Goal: Task Accomplishment & Management: Manage account settings

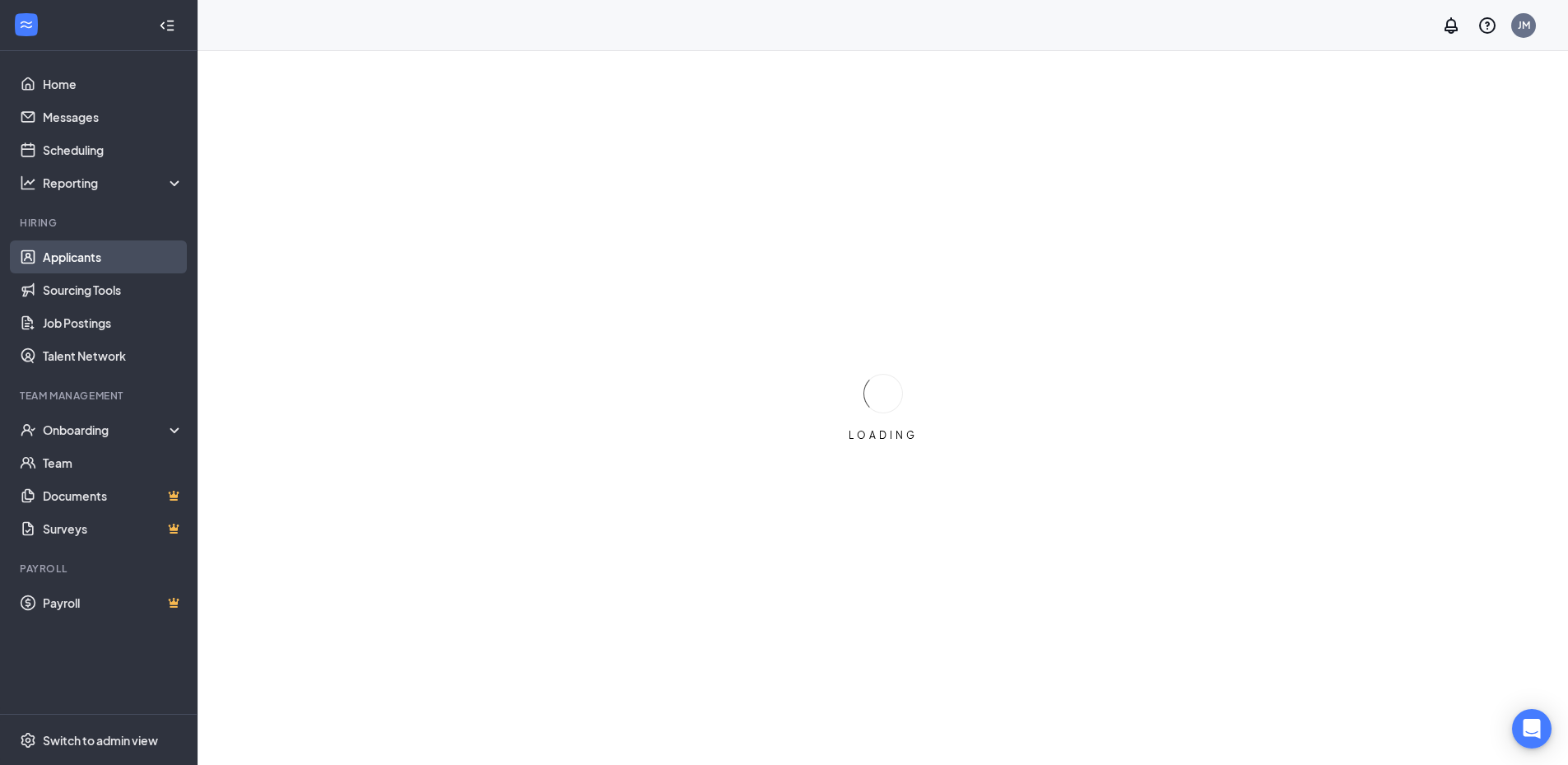
click at [82, 260] on link "Applicants" at bounding box center [112, 257] width 141 height 33
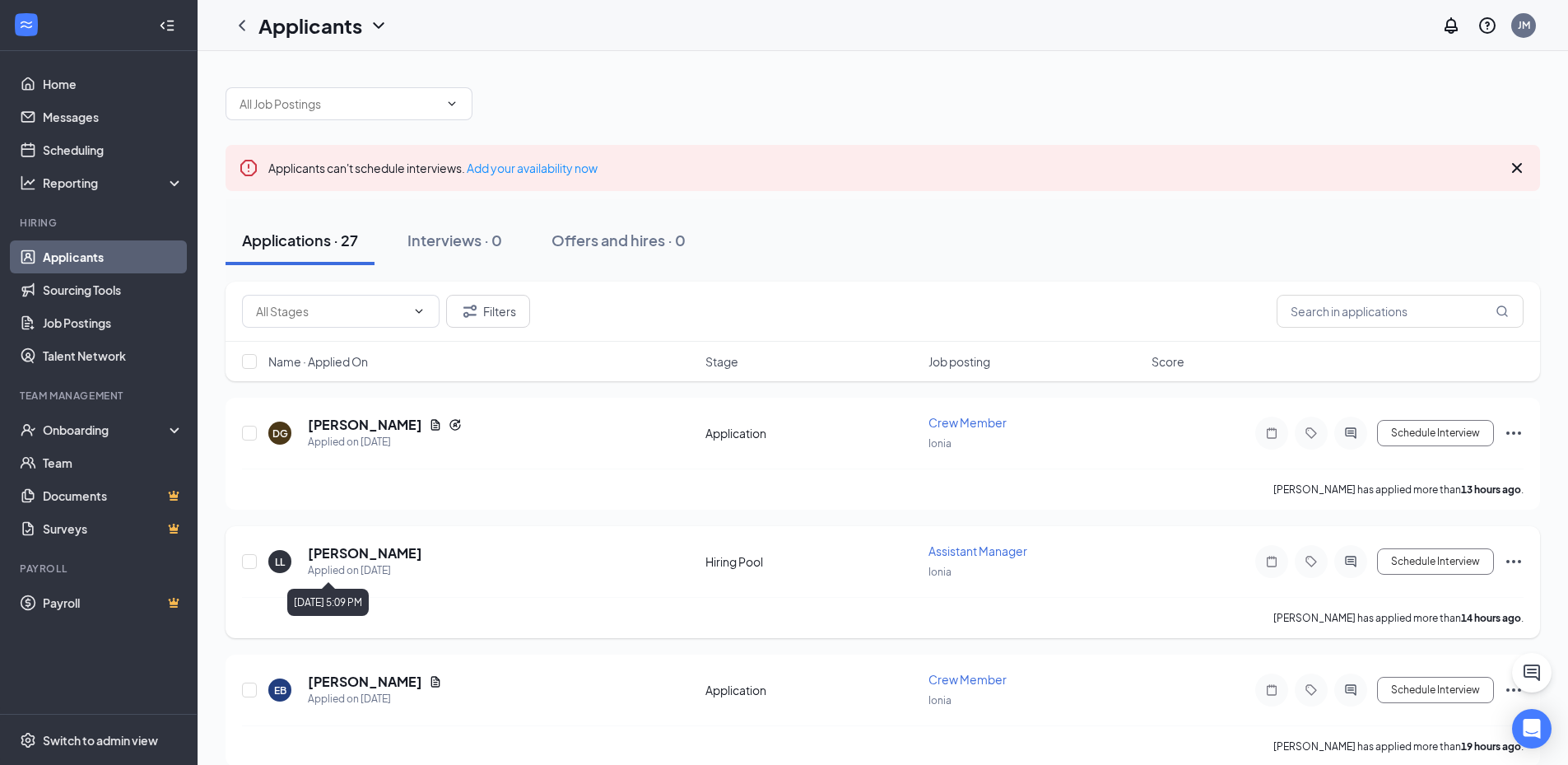
drag, startPoint x: 348, startPoint y: 633, endPoint x: 363, endPoint y: 587, distance: 48.4
click at [356, 619] on div "[PERSON_NAME] has applied more than 14 hours ago ." at bounding box center [882, 618] width 1282 height 42
click at [363, 550] on h5 "[PERSON_NAME]" at bounding box center [365, 552] width 114 height 18
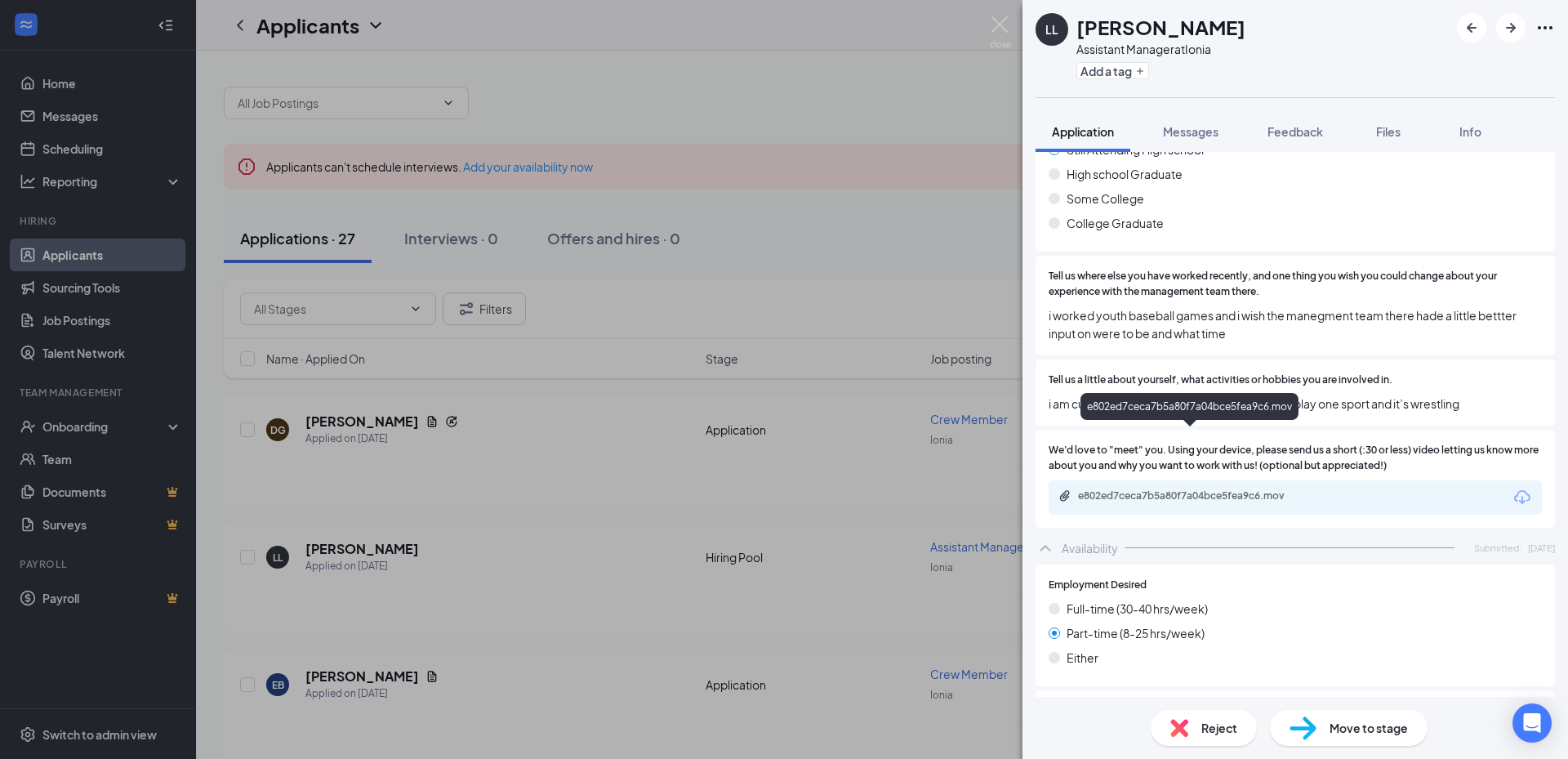
scroll to position [980, 0]
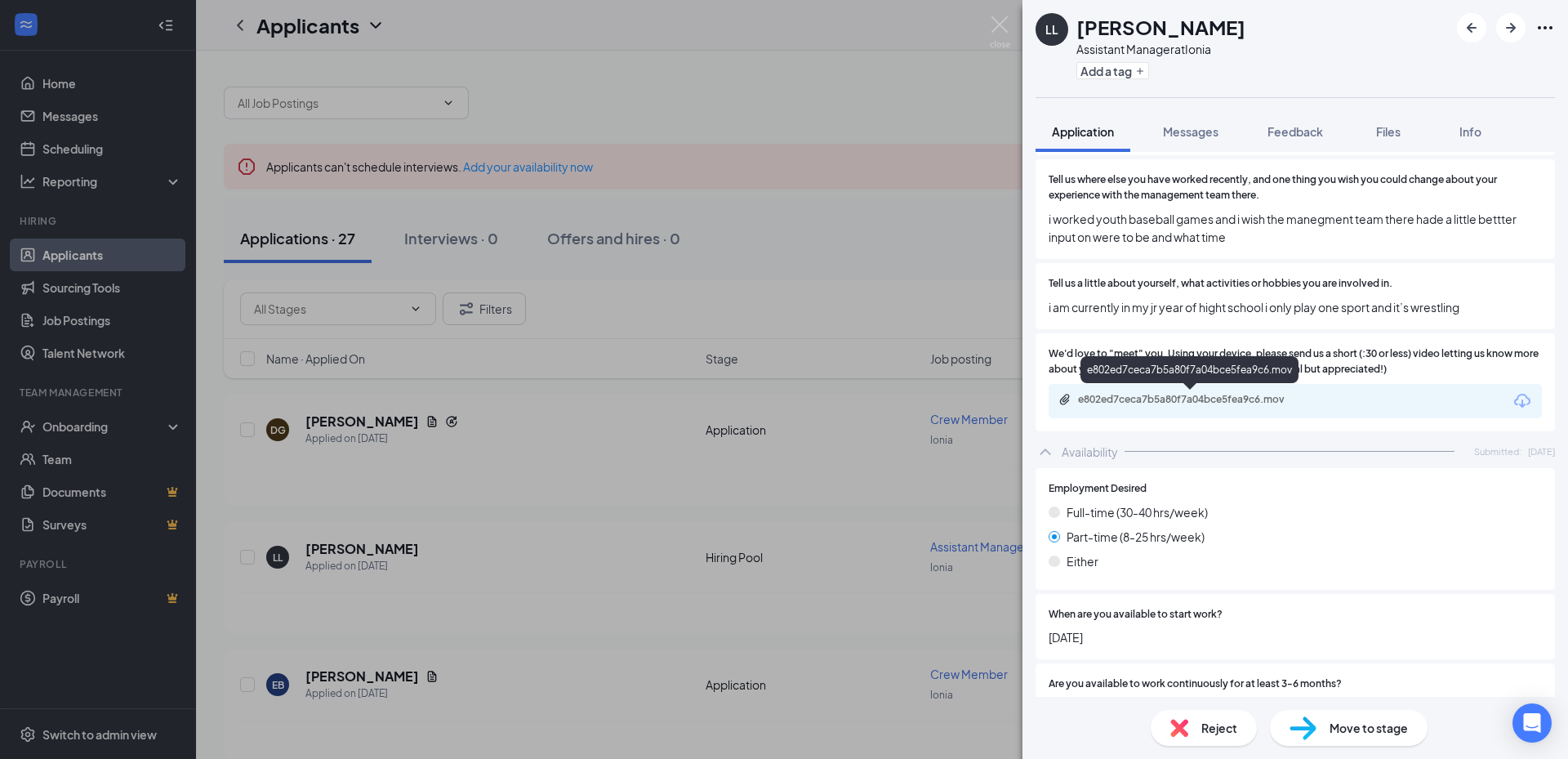
click at [1250, 404] on div "e802ed7ceca7b5a80f7a04bce5fea9c6.mov" at bounding box center [1192, 399] width 229 height 13
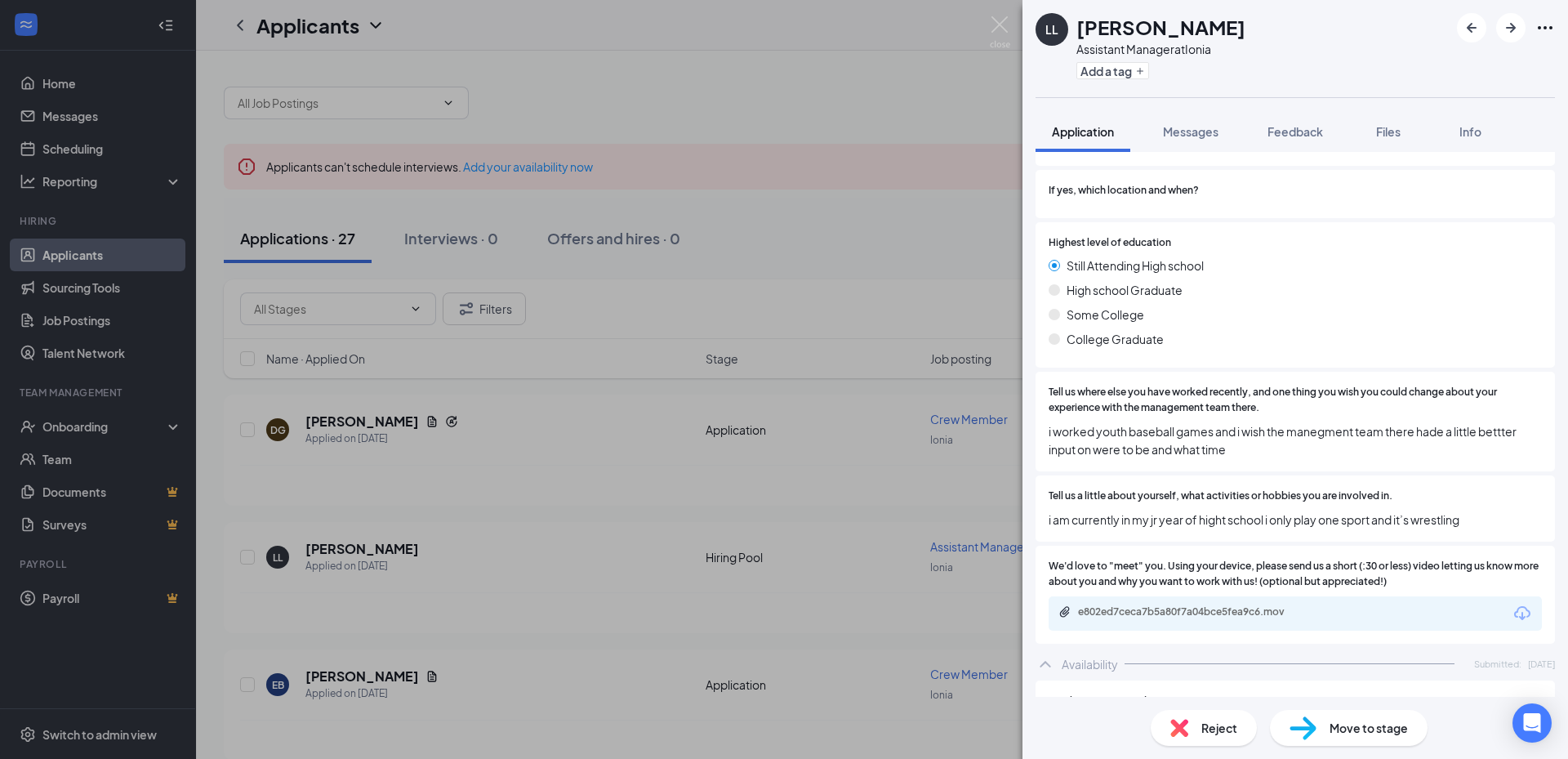
scroll to position [817, 0]
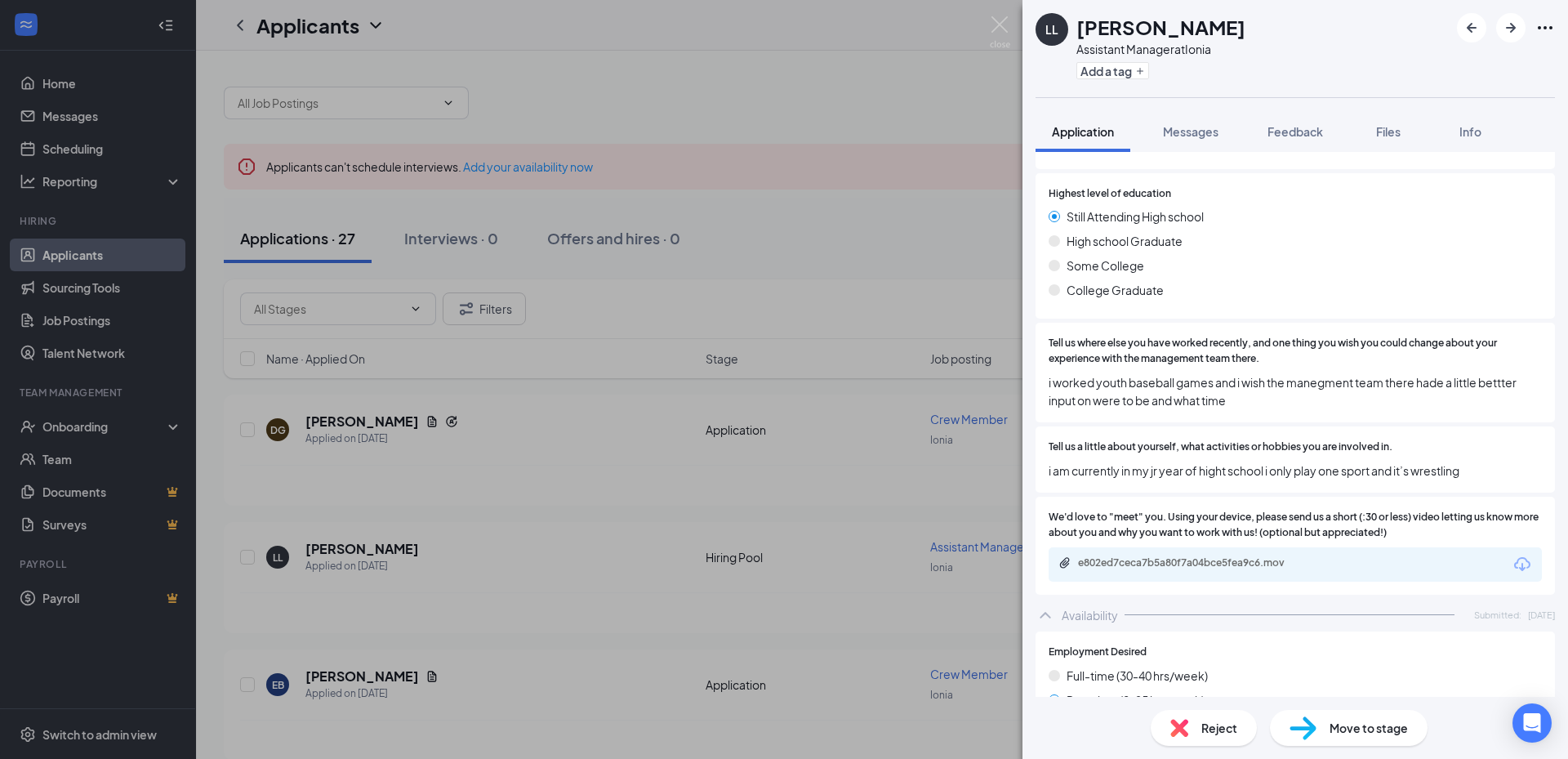
click at [795, 410] on div "[PERSON_NAME] Assistant Manager at Ionia Add a tag Application Messages Feedbac…" at bounding box center [784, 380] width 1568 height 759
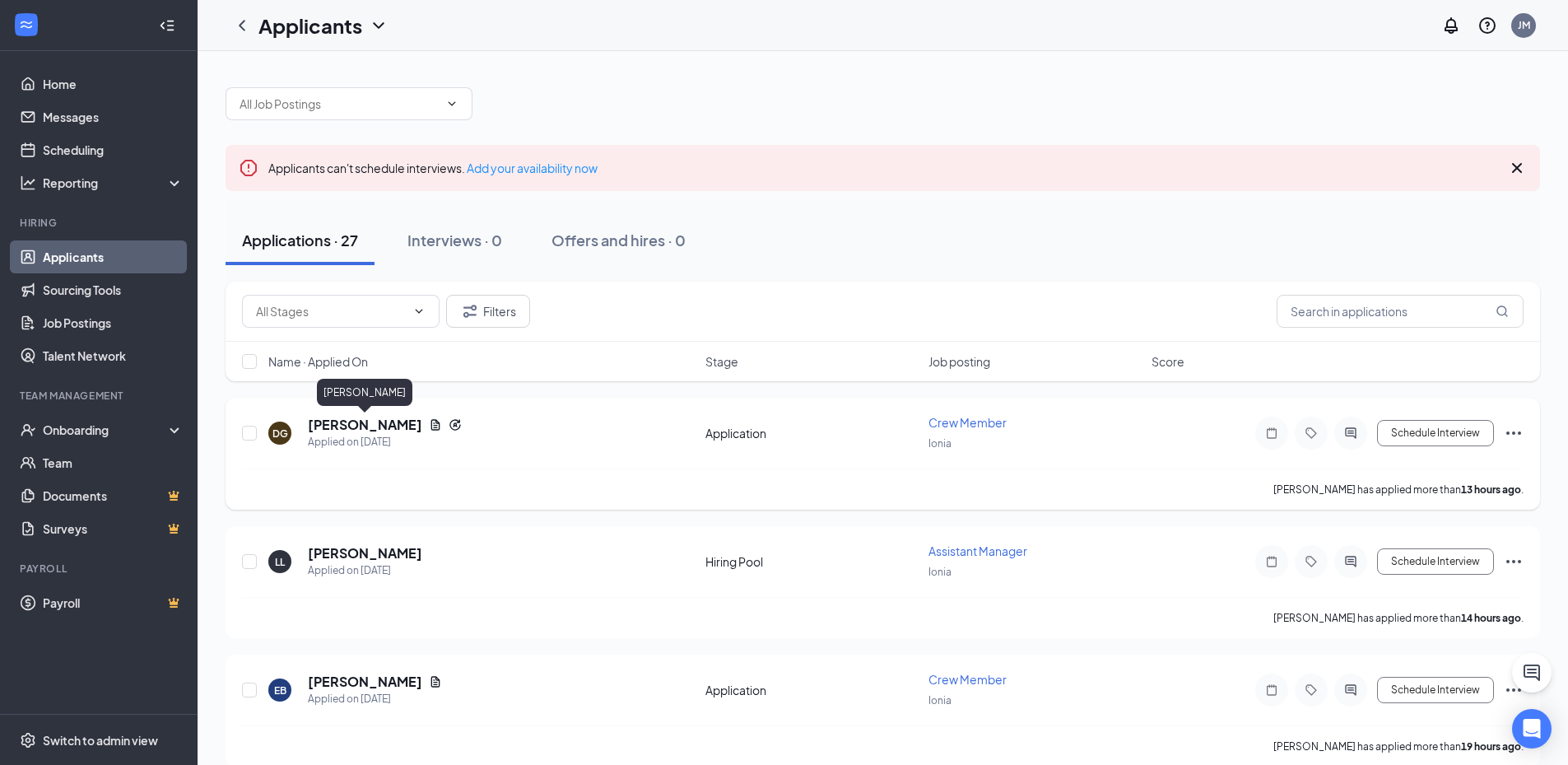
click at [363, 425] on h5 "[PERSON_NAME]" at bounding box center [365, 424] width 114 height 18
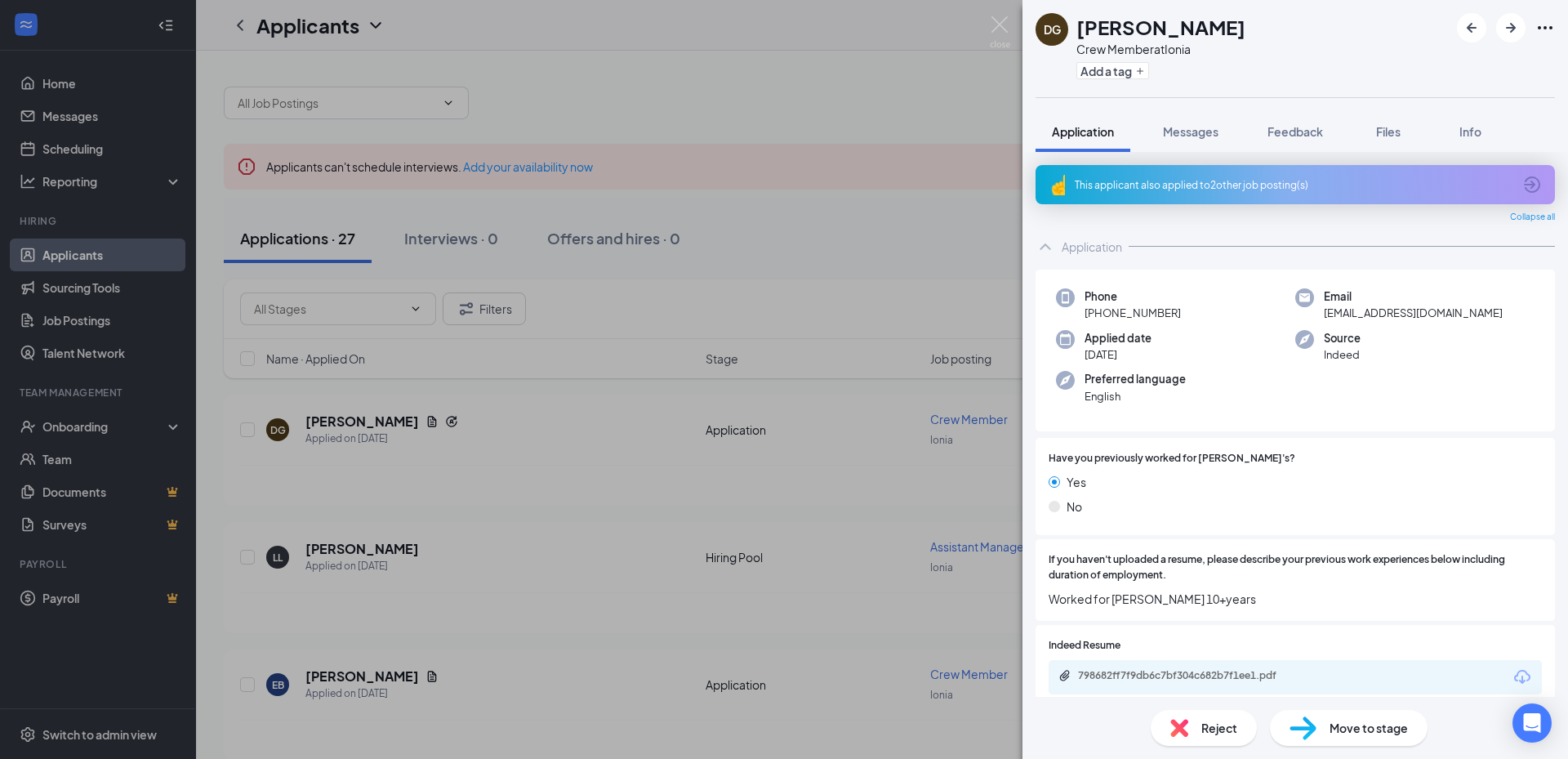
click at [1235, 187] on div "This applicant also applied to 2 other job posting(s)" at bounding box center [1293, 185] width 437 height 14
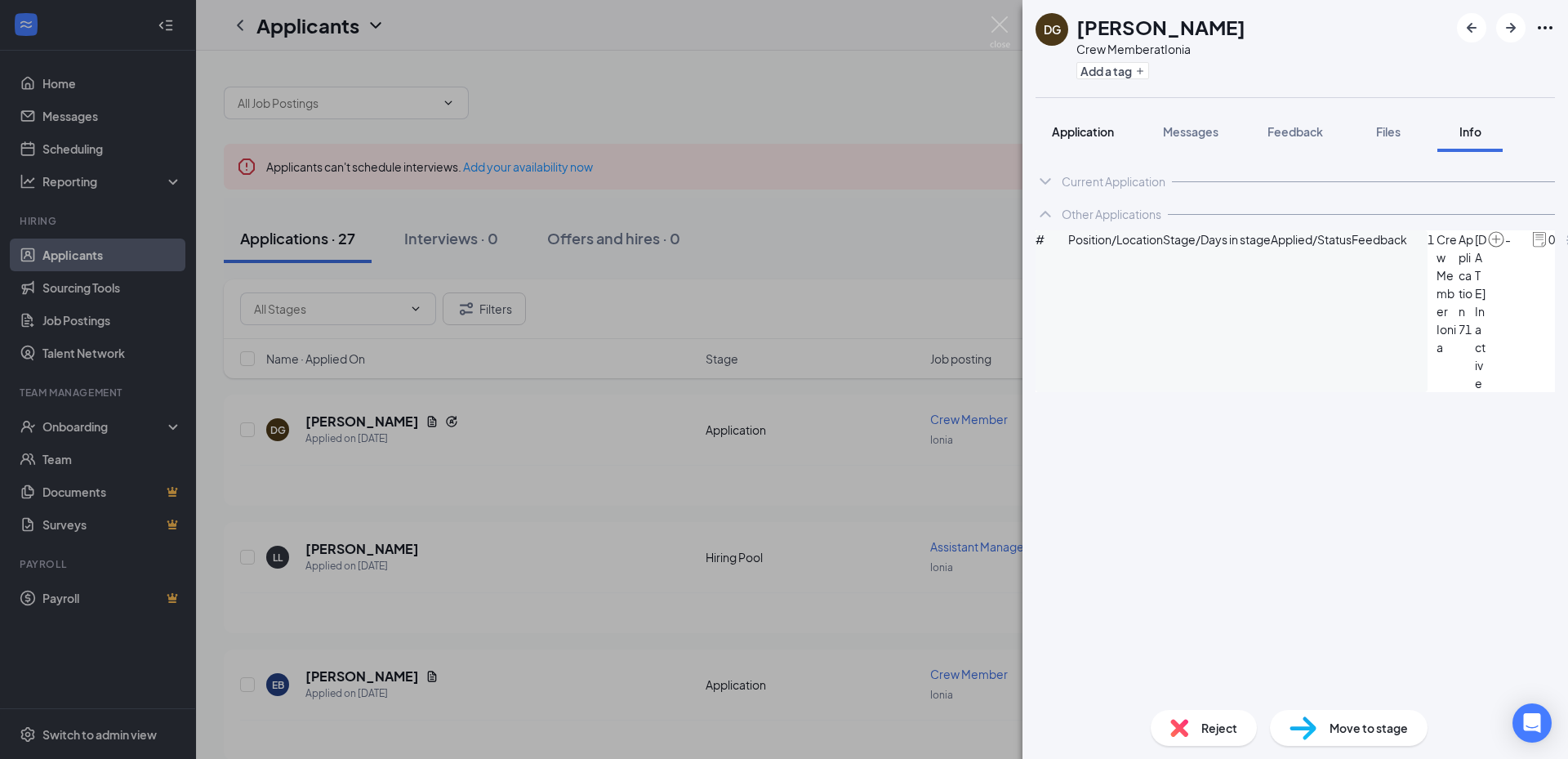
click at [1097, 131] on span "Application" at bounding box center [1083, 131] width 62 height 15
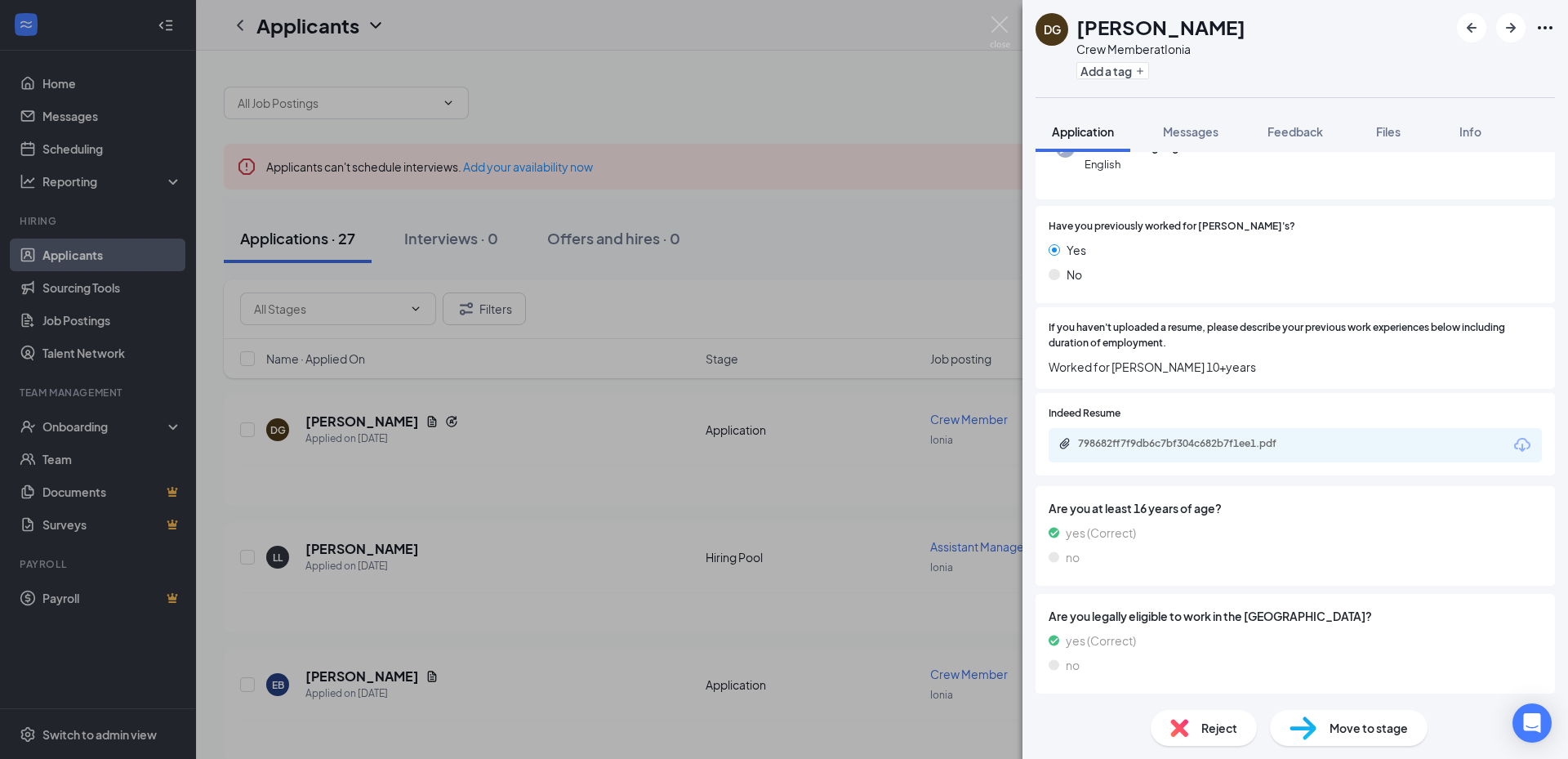
scroll to position [232, 0]
click at [1271, 439] on div "798682ff7f9db6c7bf304c682b7f1ee1.pdf" at bounding box center [1192, 442] width 229 height 13
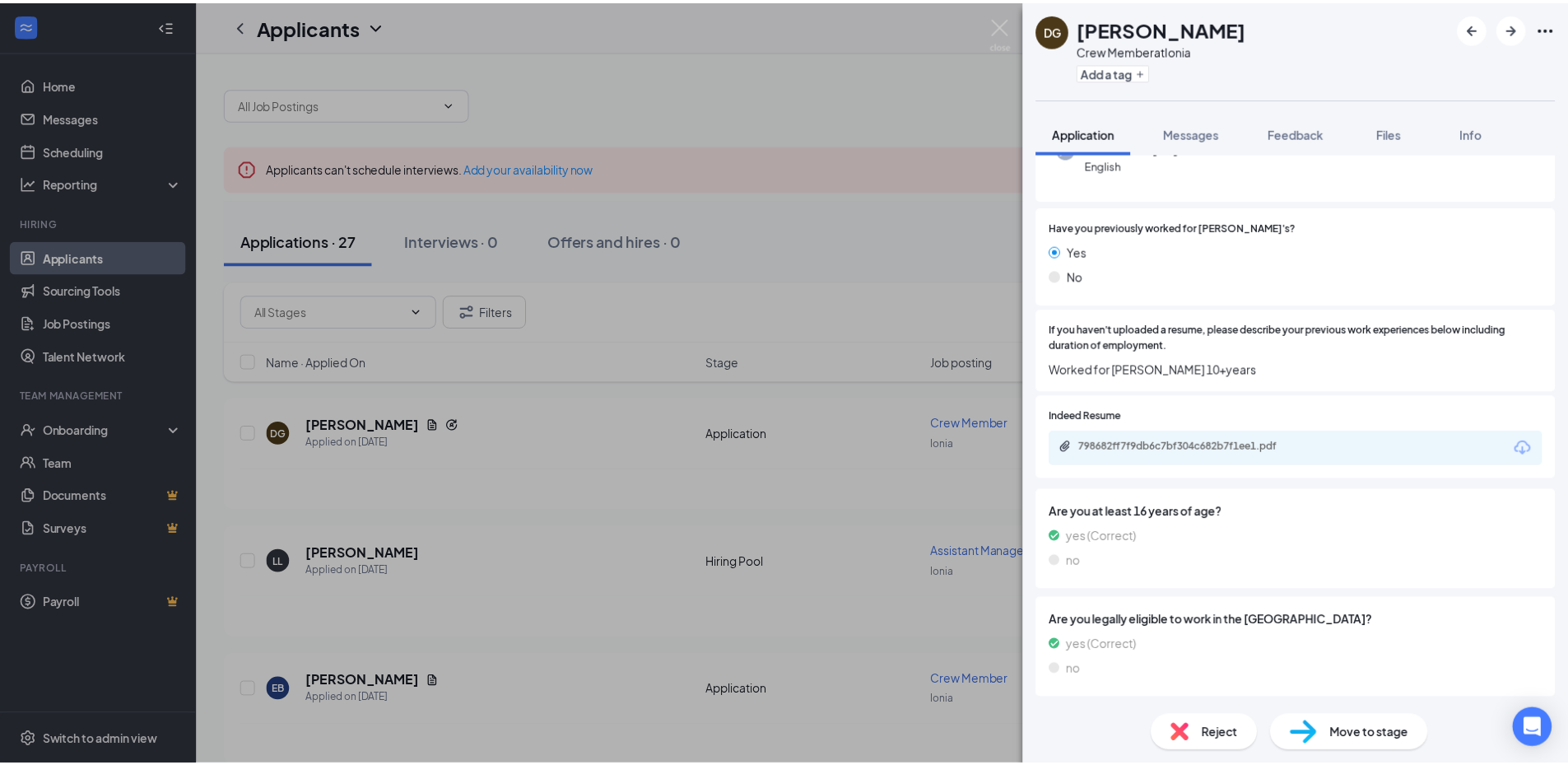
scroll to position [228, 0]
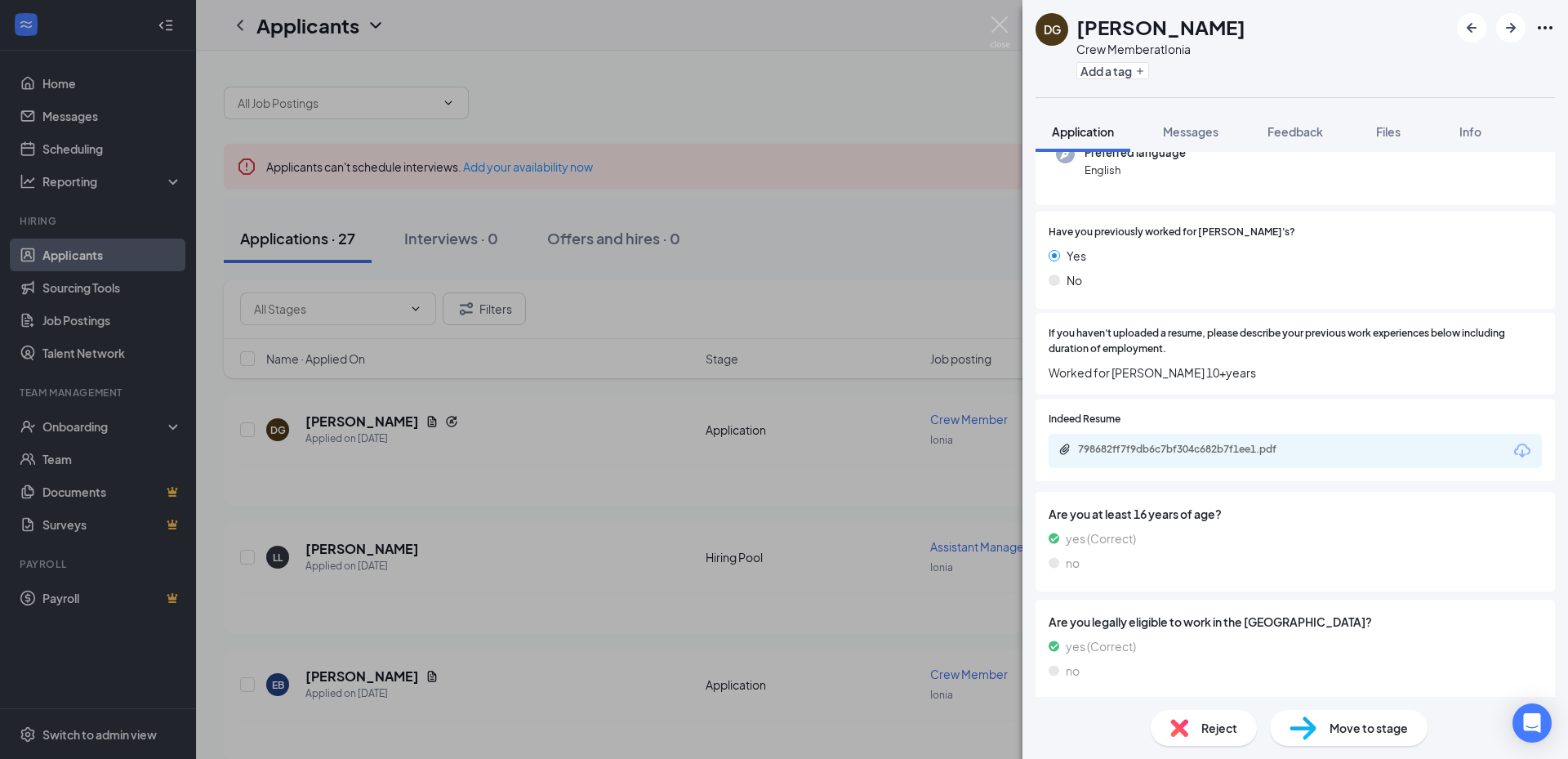
click at [709, 392] on div "DG [PERSON_NAME] Crew Member at Ionia Add a tag Application Messages Feedback F…" at bounding box center [784, 380] width 1568 height 759
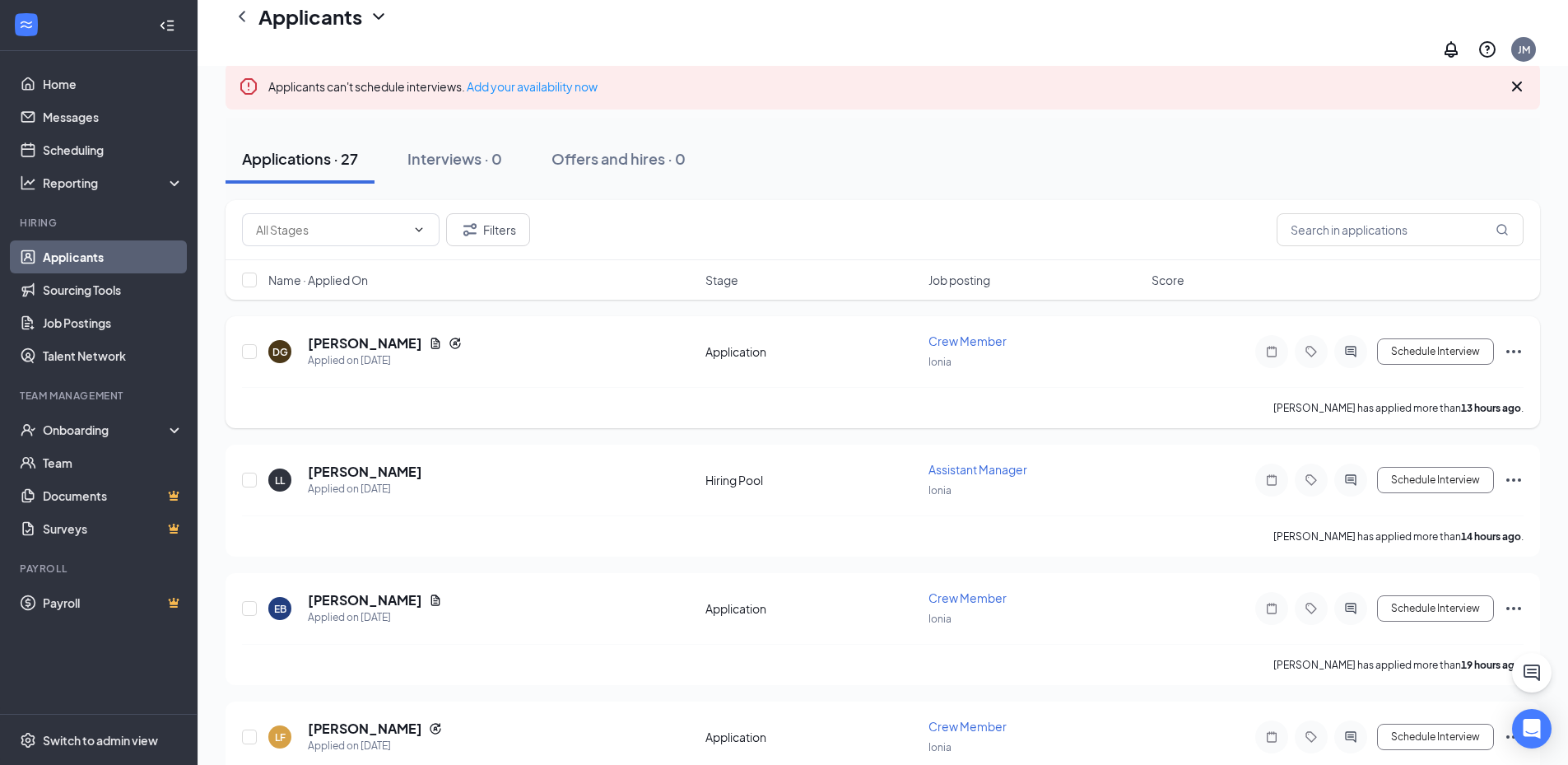
scroll to position [82, 0]
